Goal: Information Seeking & Learning: Learn about a topic

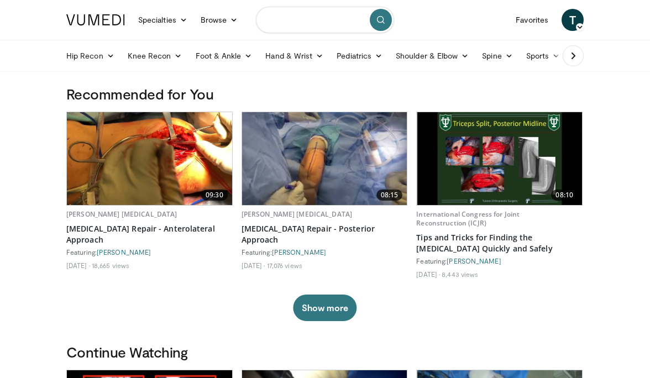
click at [344, 15] on input "Search topics, interventions" at bounding box center [325, 20] width 138 height 27
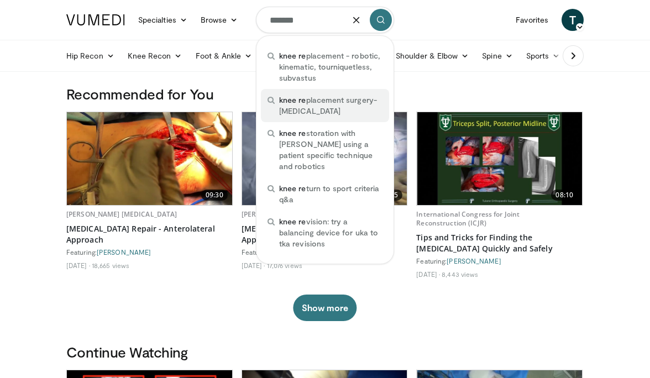
click at [339, 100] on span "knee re placement surgery-total knee arthroplasty" at bounding box center [330, 106] width 103 height 22
type input "**********"
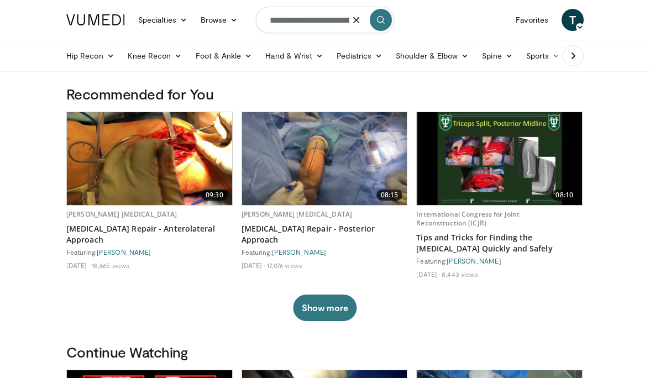
click at [385, 29] on button "submit" at bounding box center [381, 20] width 22 height 22
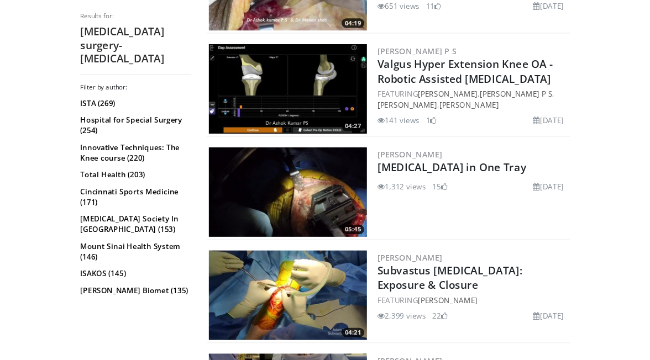
scroll to position [415, 0]
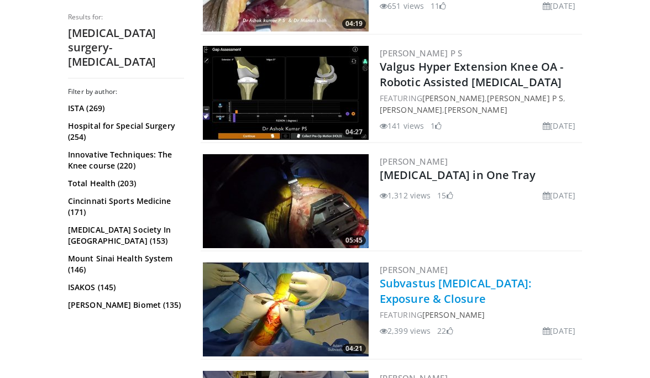
click at [439, 295] on link "Subvastus [MEDICAL_DATA]: Exposure & Closure" at bounding box center [456, 291] width 152 height 30
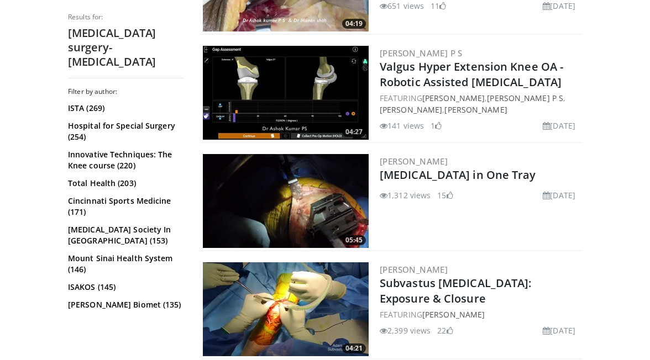
click at [439, 227] on div "Christopher Pelt Total Knee Arthroplasty in One Tray 1,312 views March 28, 2025…" at bounding box center [480, 201] width 200 height 94
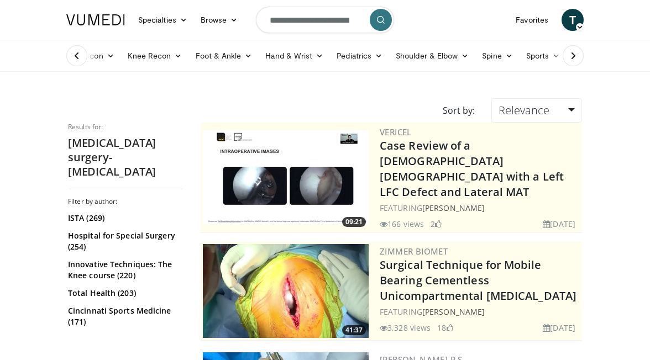
scroll to position [0, 0]
click at [338, 23] on input "**********" at bounding box center [325, 20] width 138 height 27
click at [346, 22] on button "button" at bounding box center [356, 20] width 22 height 22
click at [346, 22] on input "Search topics, interventions" at bounding box center [325, 20] width 138 height 27
type input "*********"
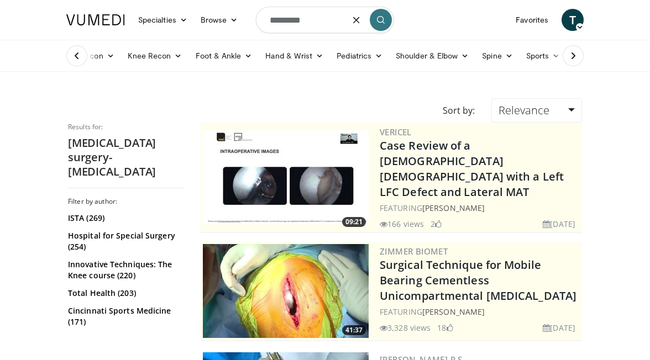
click at [375, 14] on button "submit" at bounding box center [381, 20] width 22 height 22
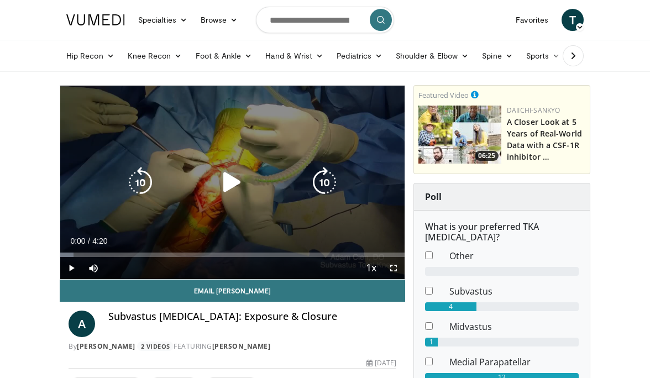
click at [230, 182] on icon "Video Player" at bounding box center [232, 182] width 31 height 31
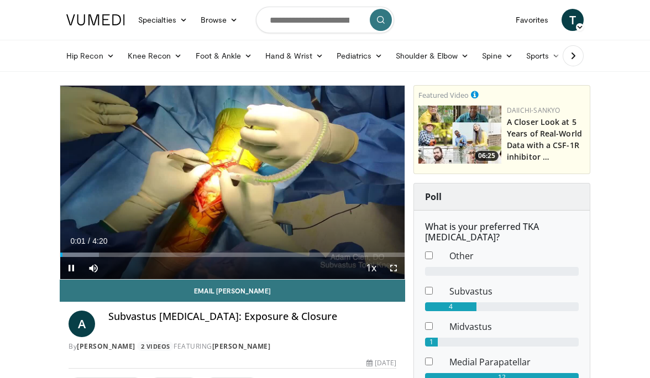
click at [393, 268] on span "Video Player" at bounding box center [394, 268] width 22 height 22
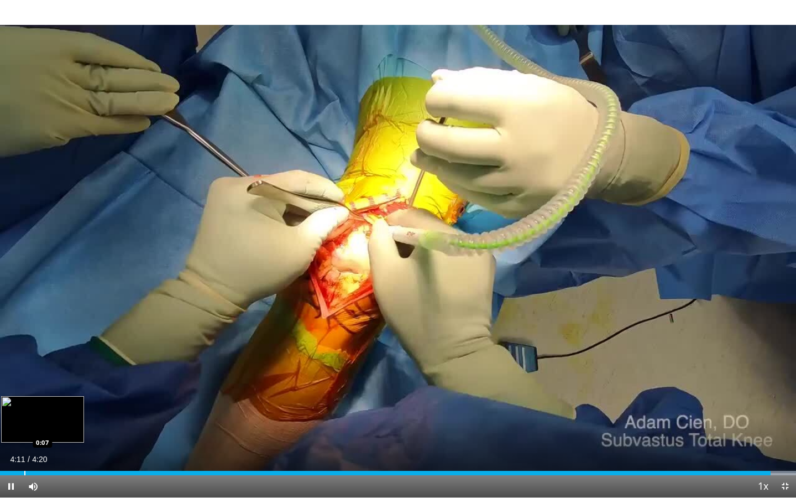
click at [24, 378] on div "Progress Bar" at bounding box center [24, 472] width 1 height 4
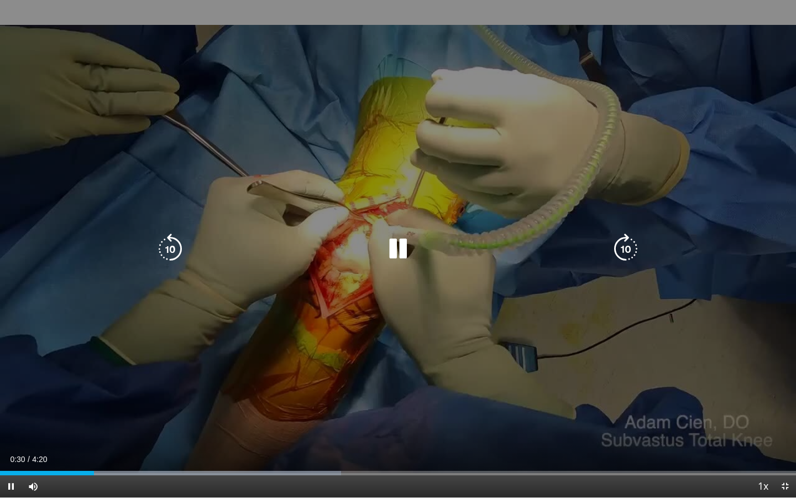
click at [329, 228] on div "10 seconds Tap to unmute" at bounding box center [398, 248] width 796 height 497
click at [396, 254] on icon "Video Player" at bounding box center [398, 248] width 31 height 31
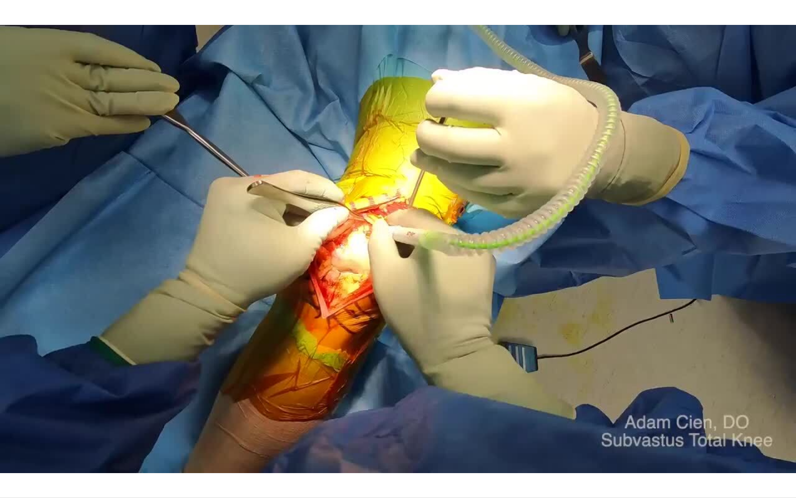
click at [396, 246] on div "10 seconds Tap to unmute" at bounding box center [398, 248] width 796 height 497
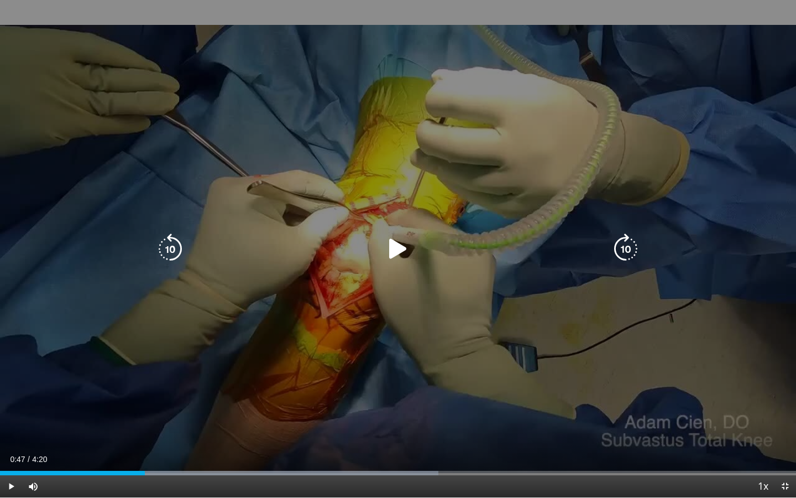
click at [401, 249] on icon "Video Player" at bounding box center [398, 248] width 31 height 31
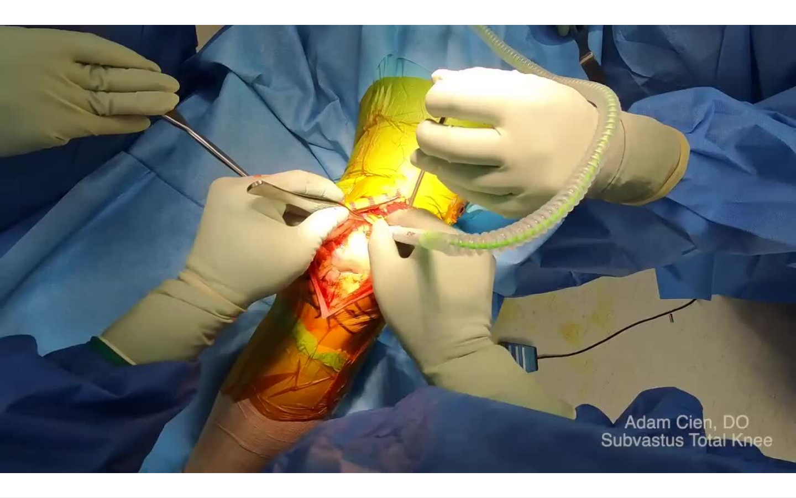
click at [401, 249] on div "10 seconds Tap to unmute" at bounding box center [398, 248] width 796 height 497
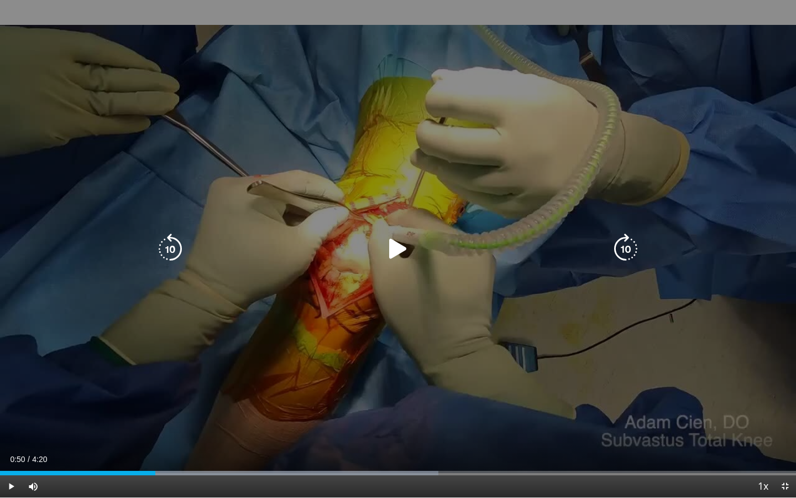
click at [404, 250] on icon "Video Player" at bounding box center [398, 248] width 31 height 31
click at [413, 265] on div "10 seconds Tap to unmute" at bounding box center [398, 248] width 796 height 497
click at [413, 243] on div "Video Player" at bounding box center [398, 249] width 478 height 22
click at [406, 252] on icon "Video Player" at bounding box center [398, 248] width 31 height 31
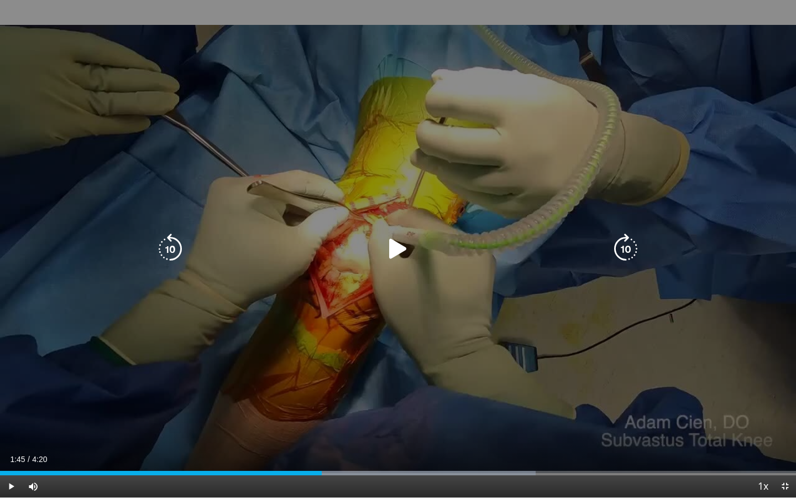
click at [160, 252] on icon "Video Player" at bounding box center [170, 248] width 31 height 31
click at [404, 252] on icon "Video Player" at bounding box center [398, 248] width 31 height 31
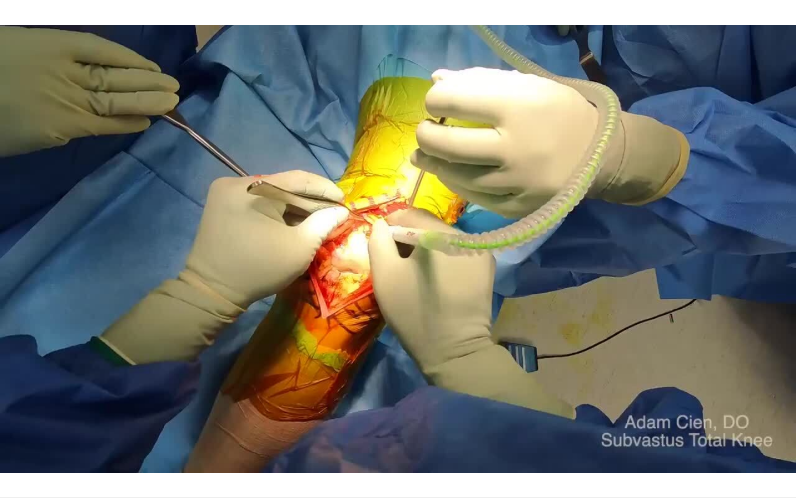
click at [402, 247] on div "10 seconds Tap to unmute" at bounding box center [398, 248] width 796 height 497
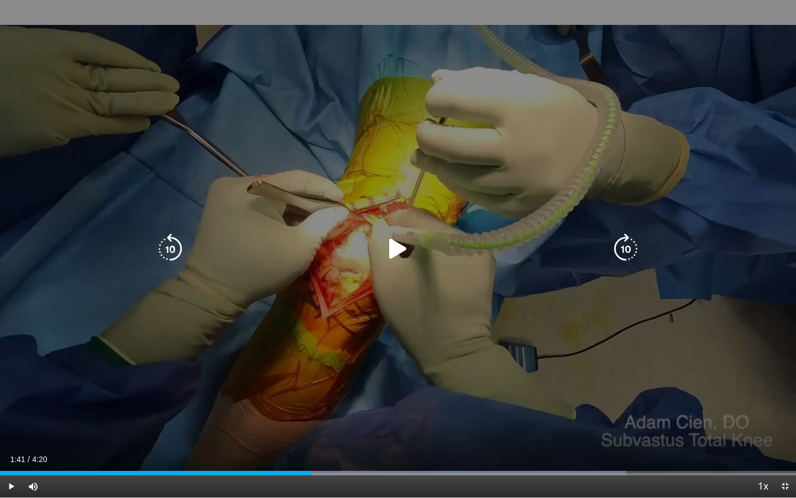
click at [396, 244] on icon "Video Player" at bounding box center [398, 248] width 31 height 31
click at [396, 246] on icon "Video Player" at bounding box center [398, 248] width 31 height 31
click at [397, 247] on icon "Video Player" at bounding box center [398, 248] width 31 height 31
click at [184, 253] on icon "Video Player" at bounding box center [170, 248] width 31 height 31
click at [404, 246] on icon "Video Player" at bounding box center [398, 248] width 31 height 31
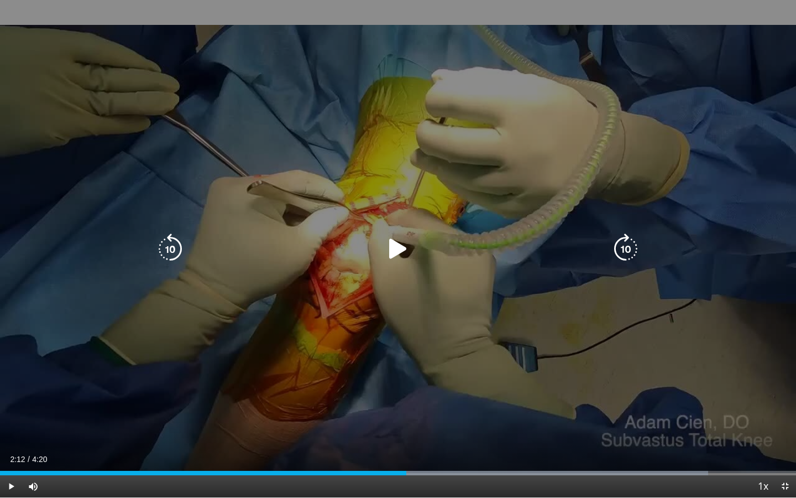
click at [395, 245] on icon "Video Player" at bounding box center [398, 248] width 31 height 31
click at [401, 253] on icon "Video Player" at bounding box center [398, 248] width 31 height 31
click at [392, 245] on icon "Video Player" at bounding box center [398, 248] width 31 height 31
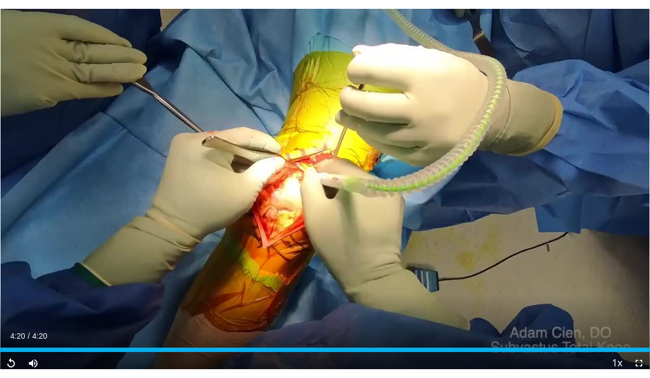
scroll to position [1034, 0]
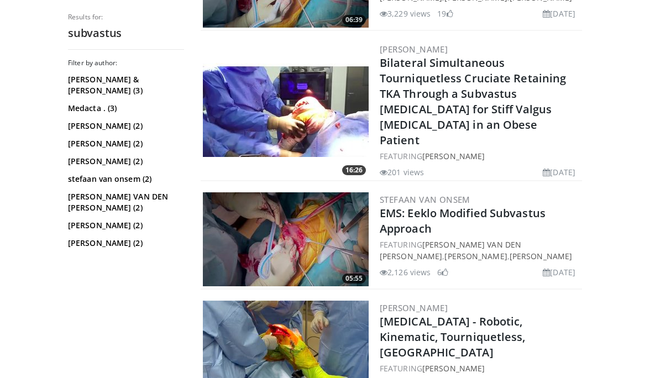
scroll to position [629, 0]
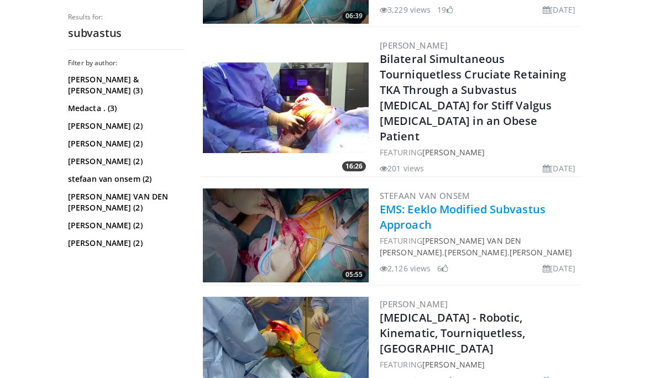
click at [455, 202] on link "EMS: Eeklo Modified Subvastus Approach" at bounding box center [463, 217] width 166 height 30
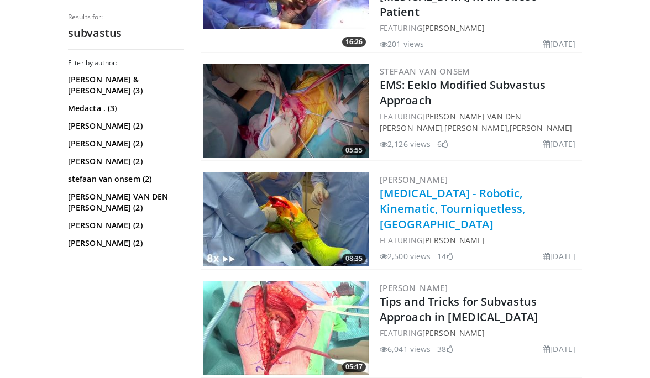
scroll to position [833, 0]
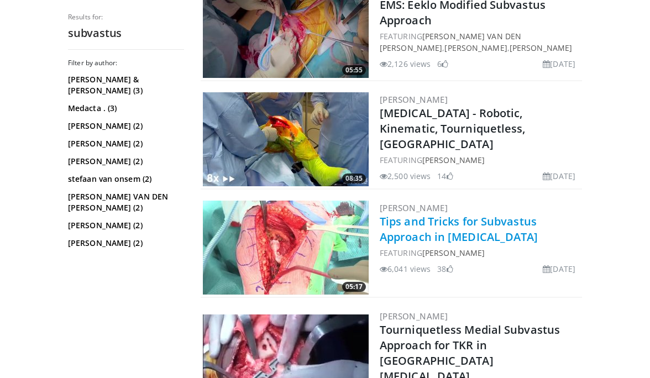
click at [477, 214] on link "Tips and Tricks for Subvastus Approach in [MEDICAL_DATA]" at bounding box center [459, 229] width 159 height 30
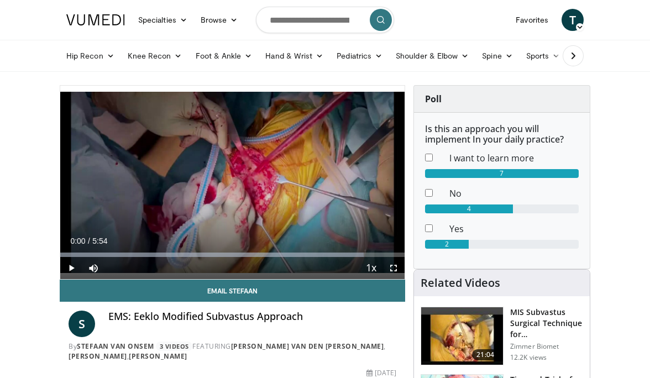
click at [60, 269] on span "Video Player" at bounding box center [71, 268] width 22 height 22
click at [383, 266] on span "Video Player" at bounding box center [394, 268] width 22 height 22
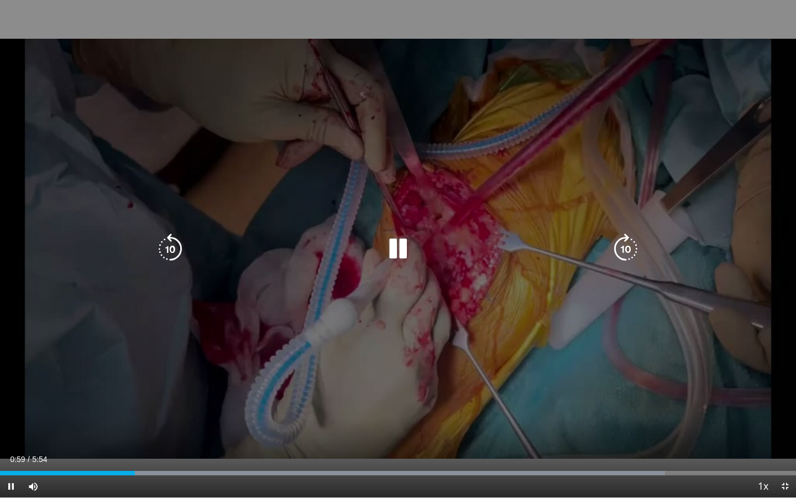
click at [633, 242] on icon "Video Player" at bounding box center [625, 248] width 31 height 31
click at [548, 378] on div "10 seconds Tap to unmute" at bounding box center [398, 248] width 796 height 497
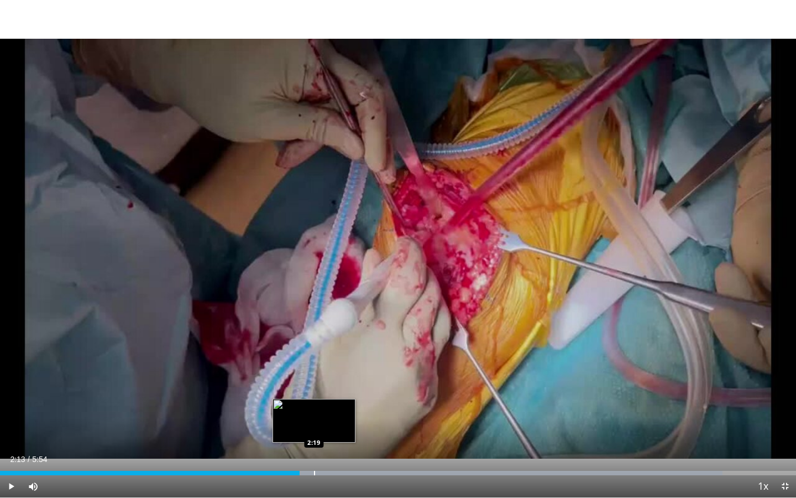
click at [314, 378] on div "Progress Bar" at bounding box center [314, 472] width 1 height 4
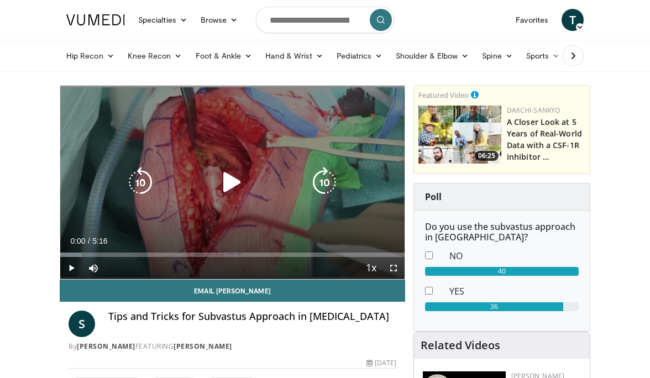
click at [221, 186] on icon "Video Player" at bounding box center [232, 182] width 31 height 31
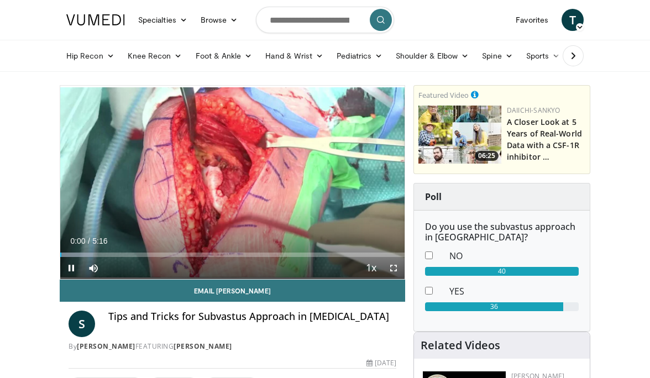
click at [391, 267] on span "Video Player" at bounding box center [394, 268] width 22 height 22
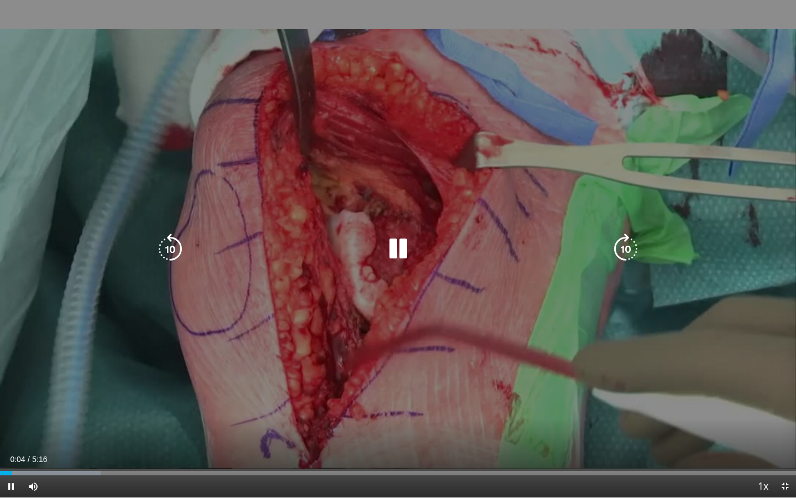
click at [626, 260] on icon "Video Player" at bounding box center [625, 248] width 31 height 31
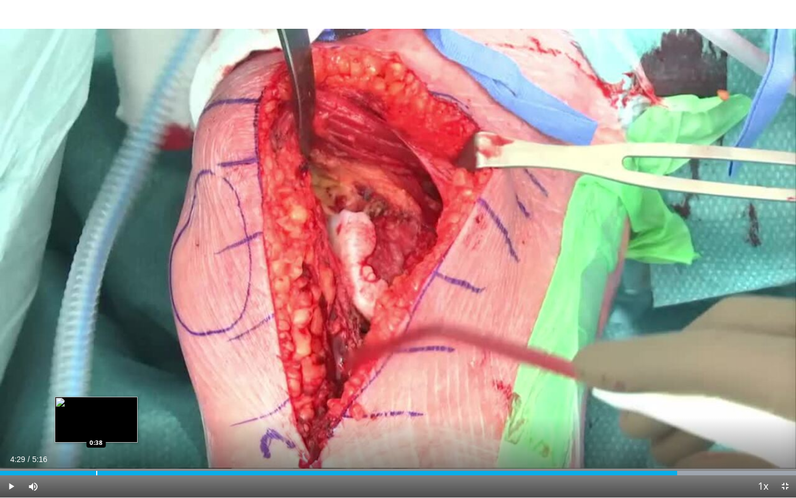
click at [96, 378] on div "Loaded : 99.98% 4:29 0:38" at bounding box center [398, 472] width 796 height 4
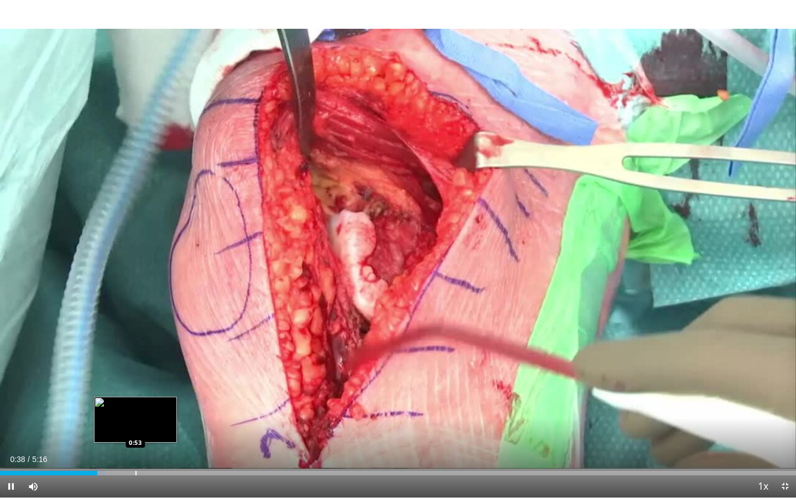
click at [135, 378] on div "Progress Bar" at bounding box center [135, 472] width 1 height 4
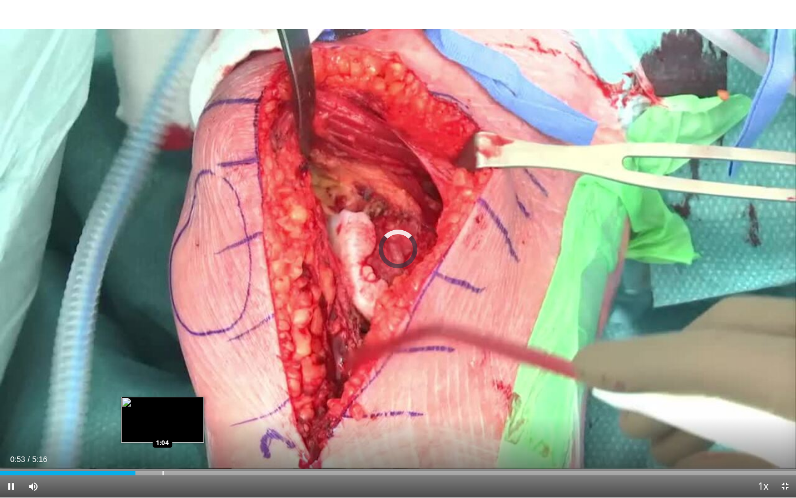
click at [163, 378] on div "Progress Bar" at bounding box center [163, 472] width 1 height 4
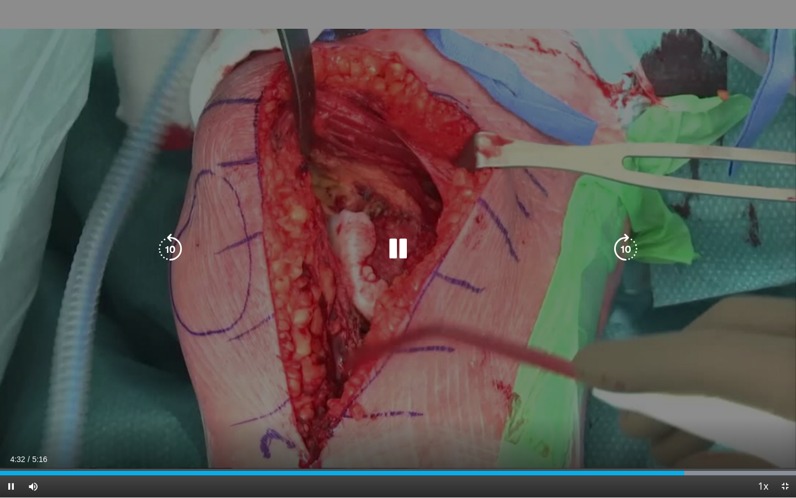
click at [401, 251] on icon "Video Player" at bounding box center [398, 248] width 31 height 31
click at [393, 247] on icon "Video Player" at bounding box center [398, 248] width 31 height 31
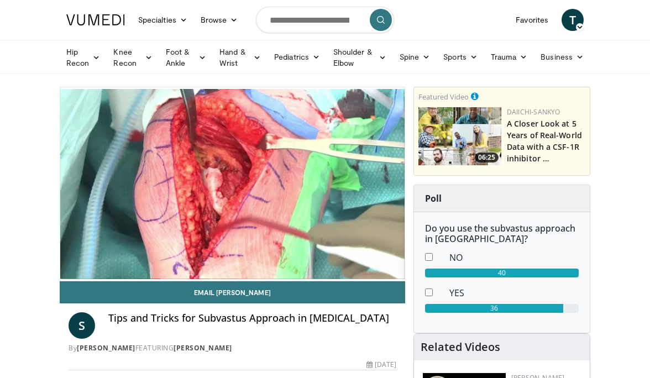
click at [101, 18] on img at bounding box center [95, 19] width 59 height 11
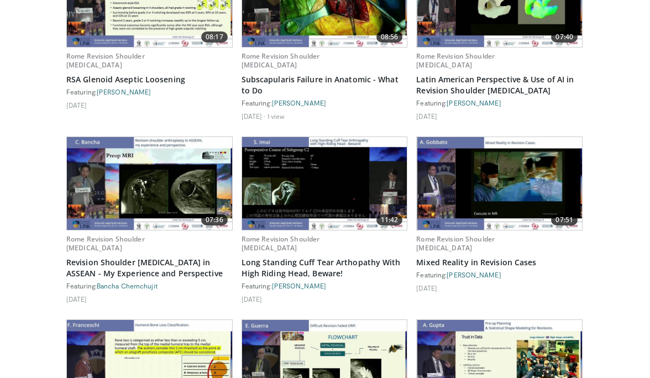
scroll to position [1619, 0]
